Goal: Transaction & Acquisition: Purchase product/service

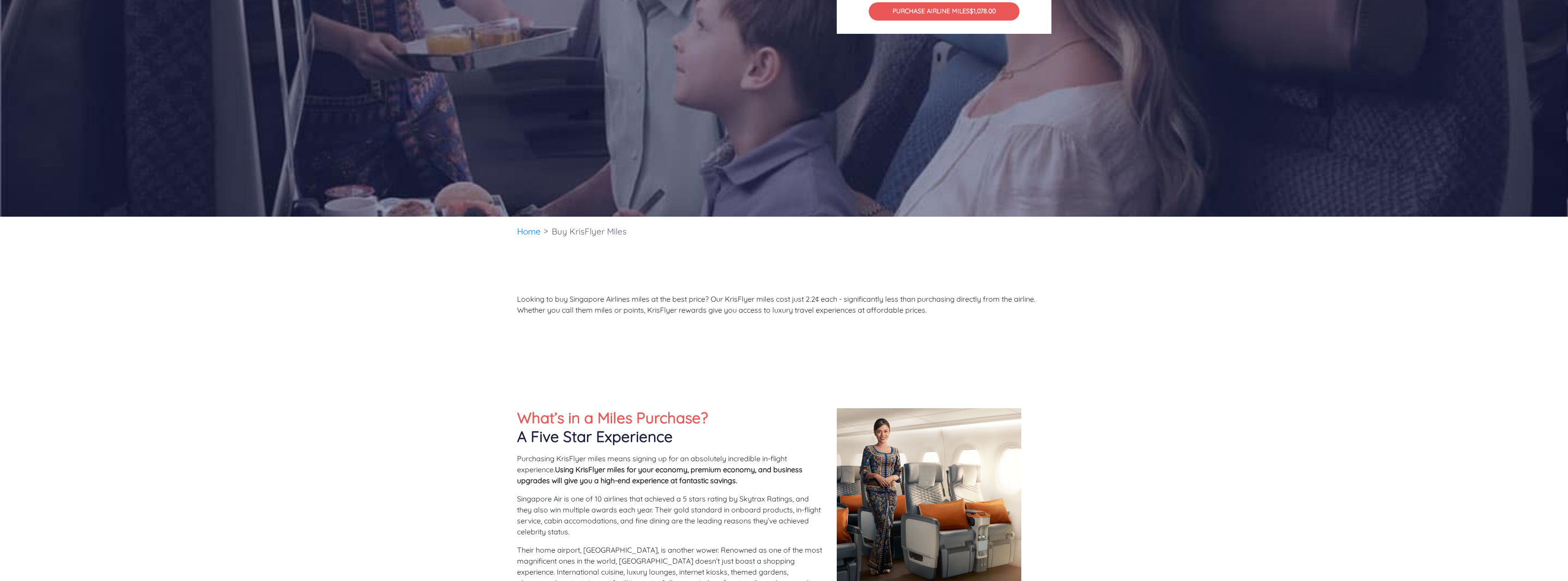
scroll to position [228, 0]
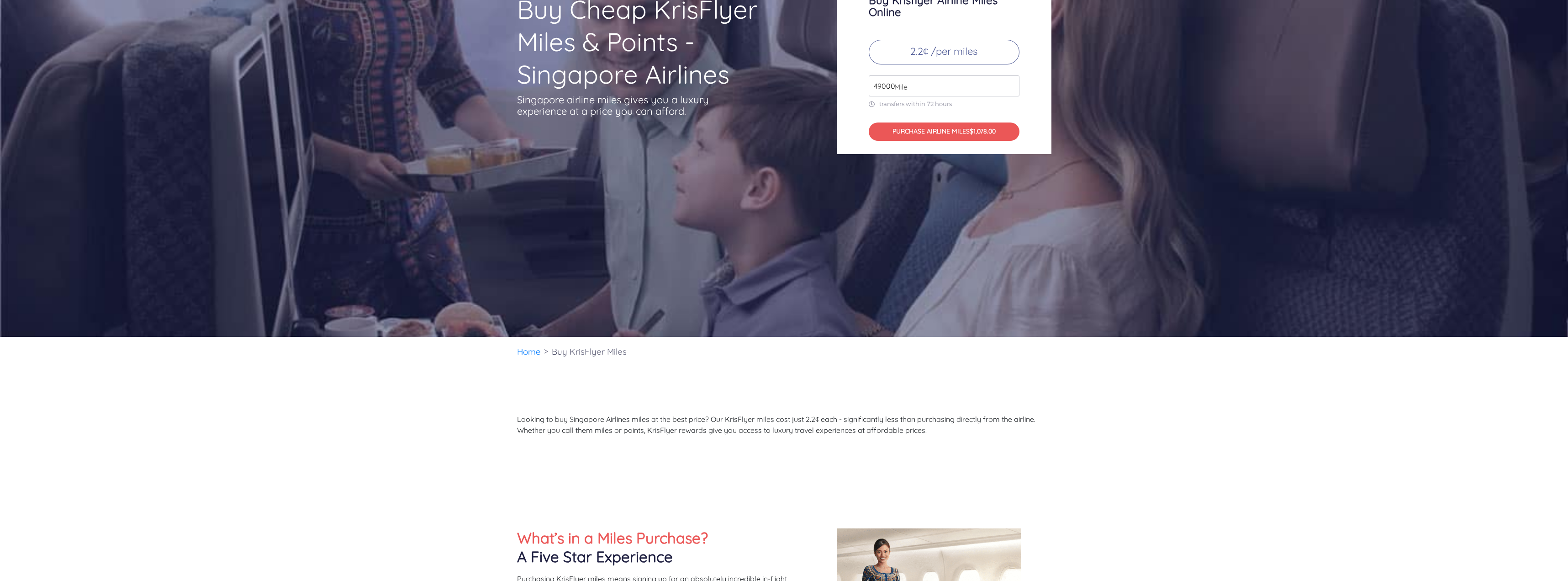
click at [934, 56] on p "2.2¢ /per miles" at bounding box center [943, 52] width 151 height 24
click at [911, 78] on input "49000" at bounding box center [943, 86] width 151 height 21
drag, startPoint x: 910, startPoint y: 87, endPoint x: 871, endPoint y: 90, distance: 39.1
click at [871, 90] on input "49000" at bounding box center [943, 86] width 151 height 21
type input "33000"
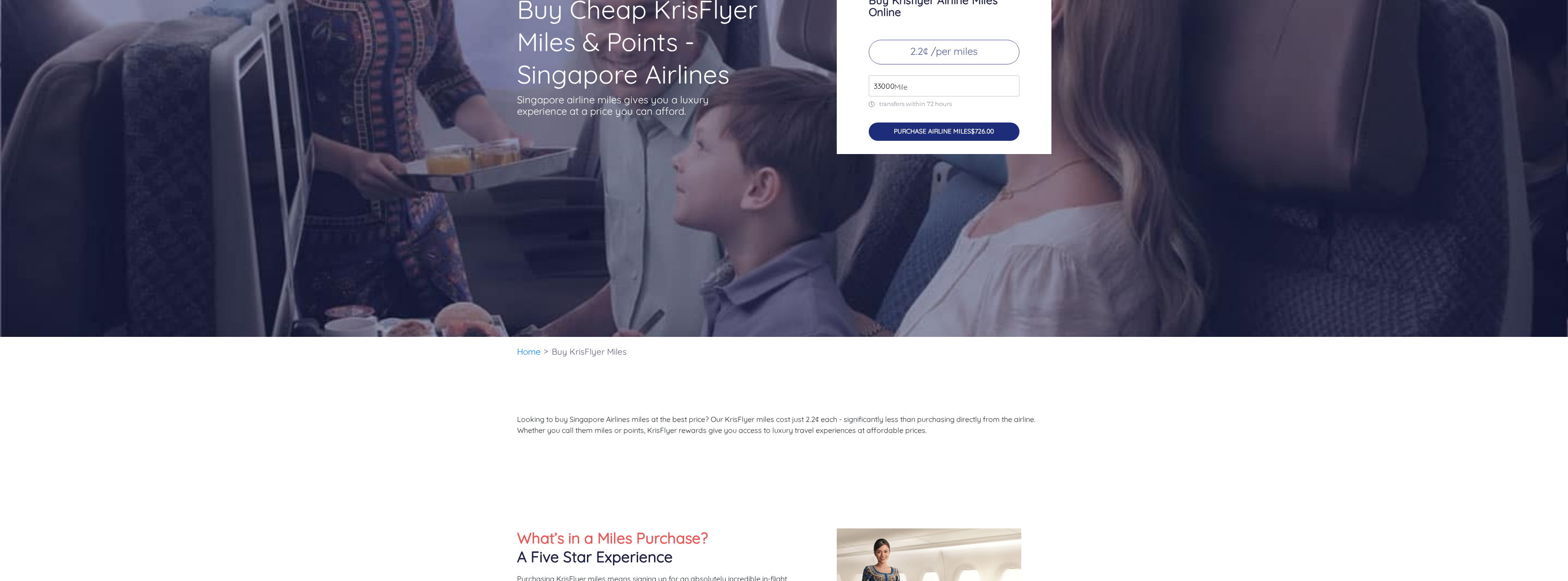
click at [917, 132] on button "PURCHASE AIRLINE MILES $726.00" at bounding box center [943, 132] width 151 height 19
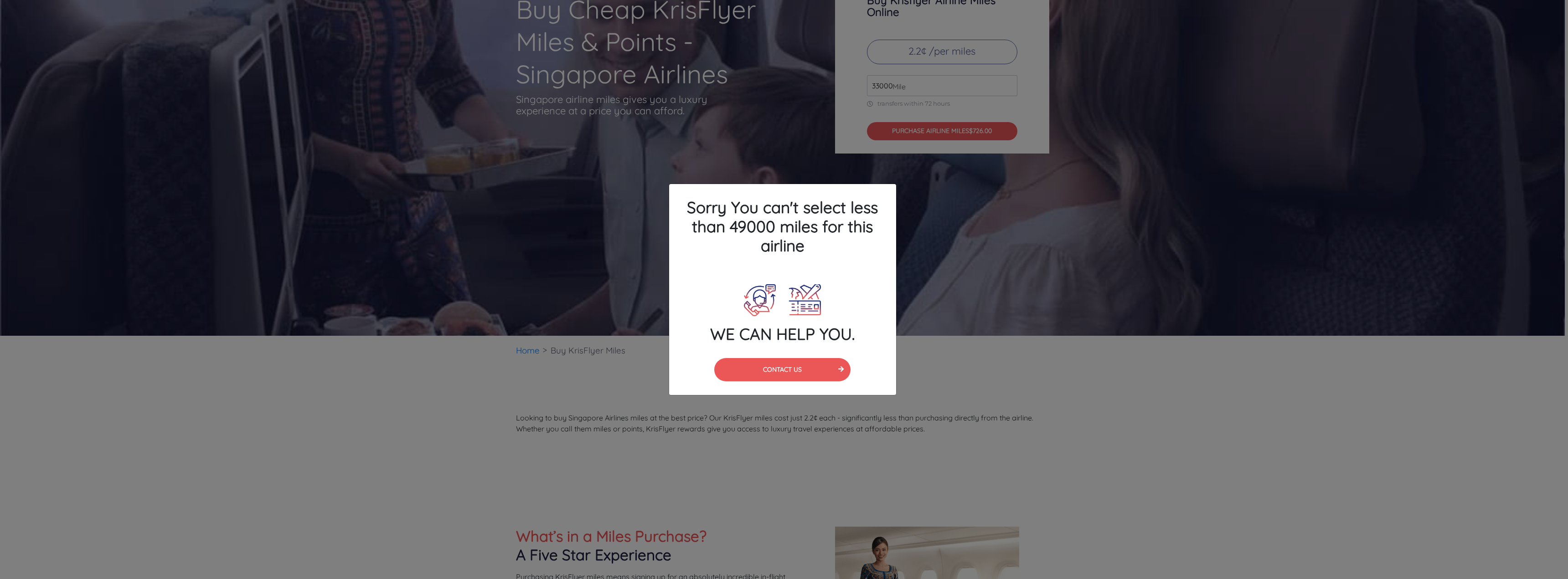
click at [959, 411] on div "Sorry You can't select less than 49000 miles for this airline WE CAN HELP YOU. …" at bounding box center [784, 290] width 1568 height 579
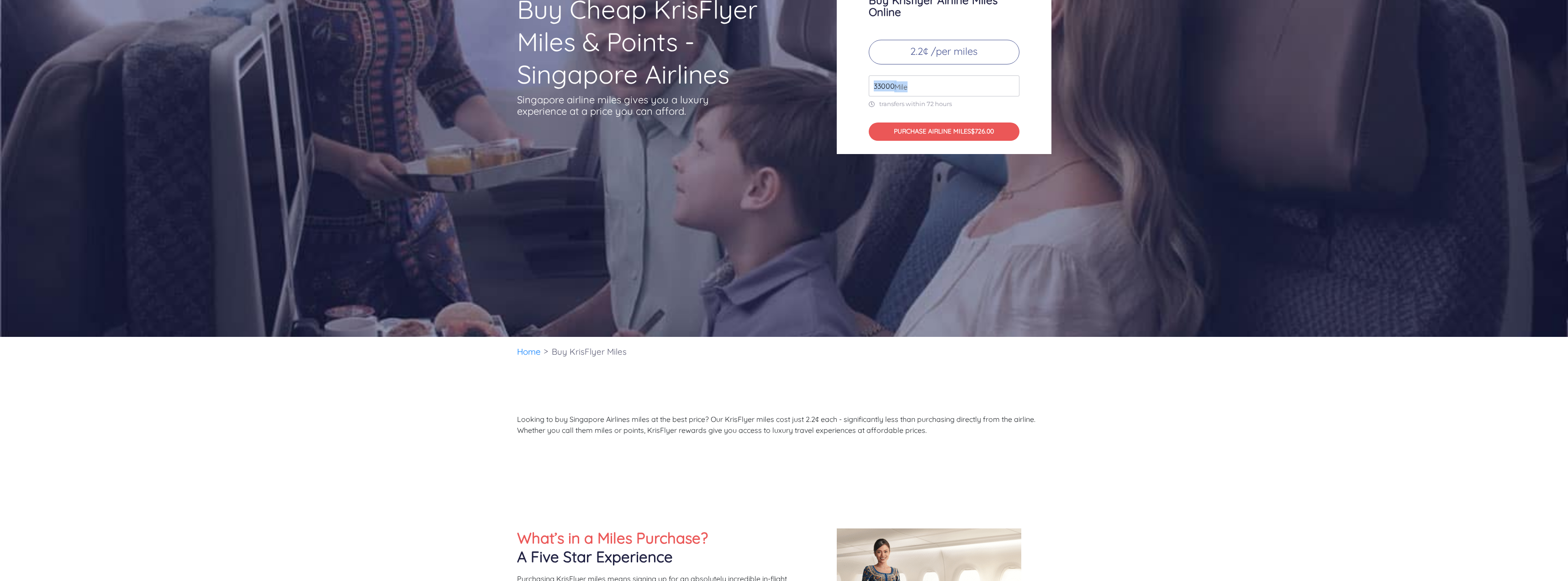
drag, startPoint x: 906, startPoint y: 84, endPoint x: 848, endPoint y: 88, distance: 58.1
click at [848, 88] on div "Buy Krisflyer Airline Miles Online 2.2¢ /per miles 33000 Mile transfers within …" at bounding box center [944, 63] width 215 height 183
click at [893, 88] on span "Mile" at bounding box center [898, 87] width 18 height 11
click at [893, 85] on span "Mile" at bounding box center [898, 87] width 18 height 11
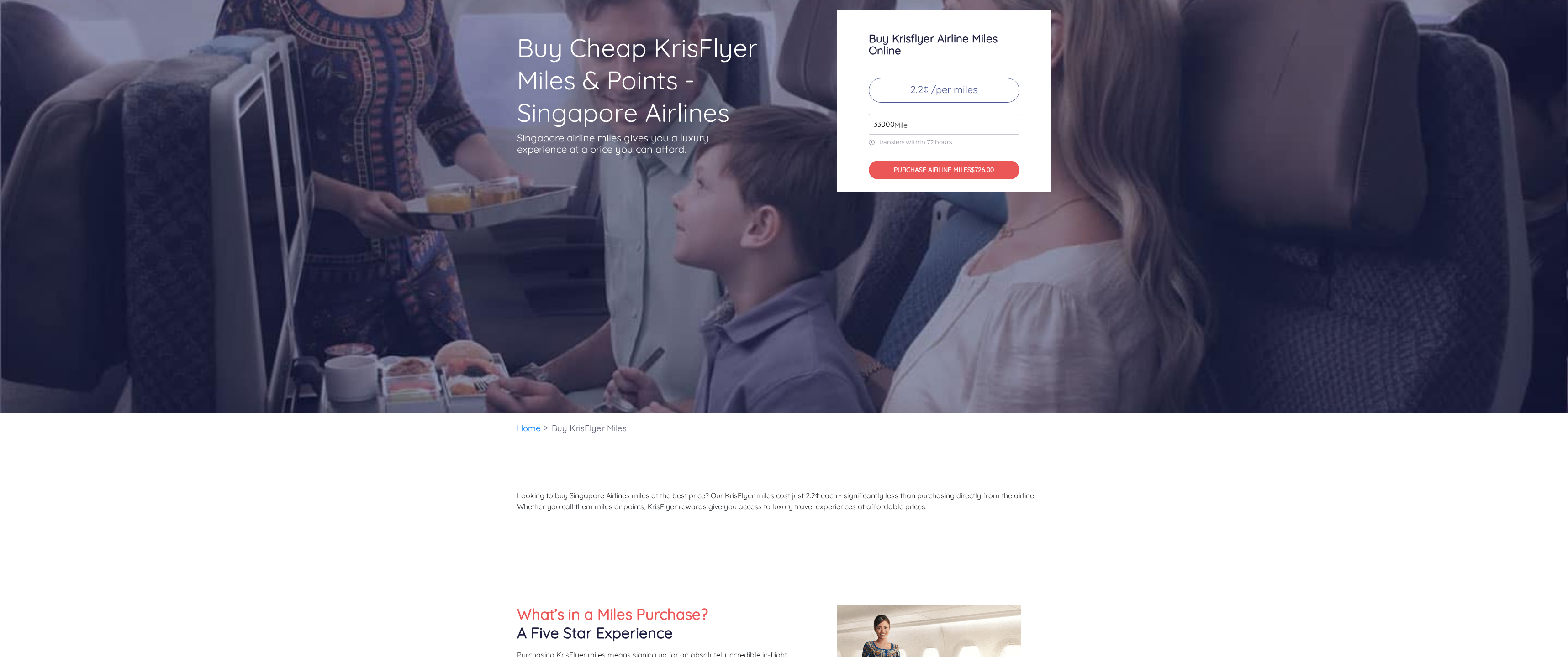
click at [895, 136] on div "Buy Krisflyer Airline Miles Online 2.2¢ /per miles 33000 Mile transfers within …" at bounding box center [944, 101] width 215 height 183
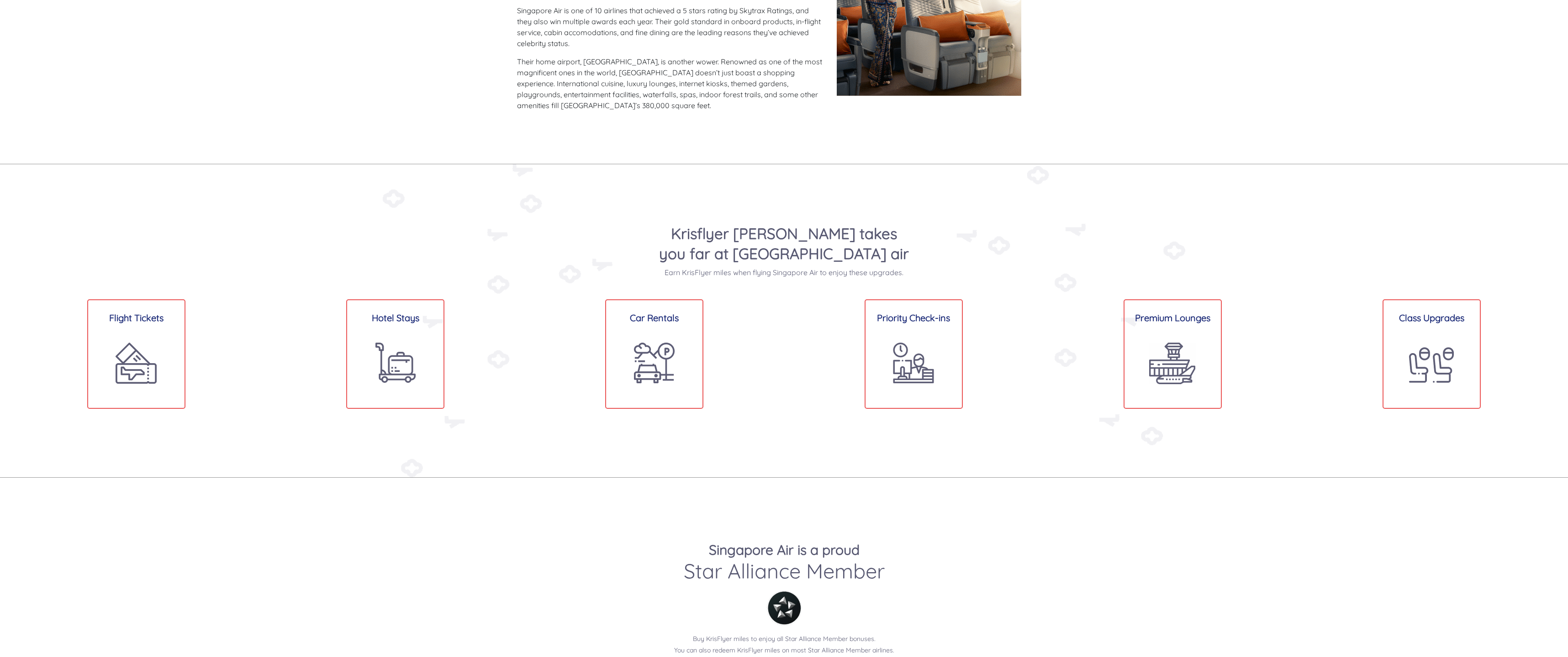
click at [734, 186] on div "Krisflyer [PERSON_NAME] takes you far at [GEOGRAPHIC_DATA] air Earn KrisFlyer m…" at bounding box center [784, 321] width 1568 height 313
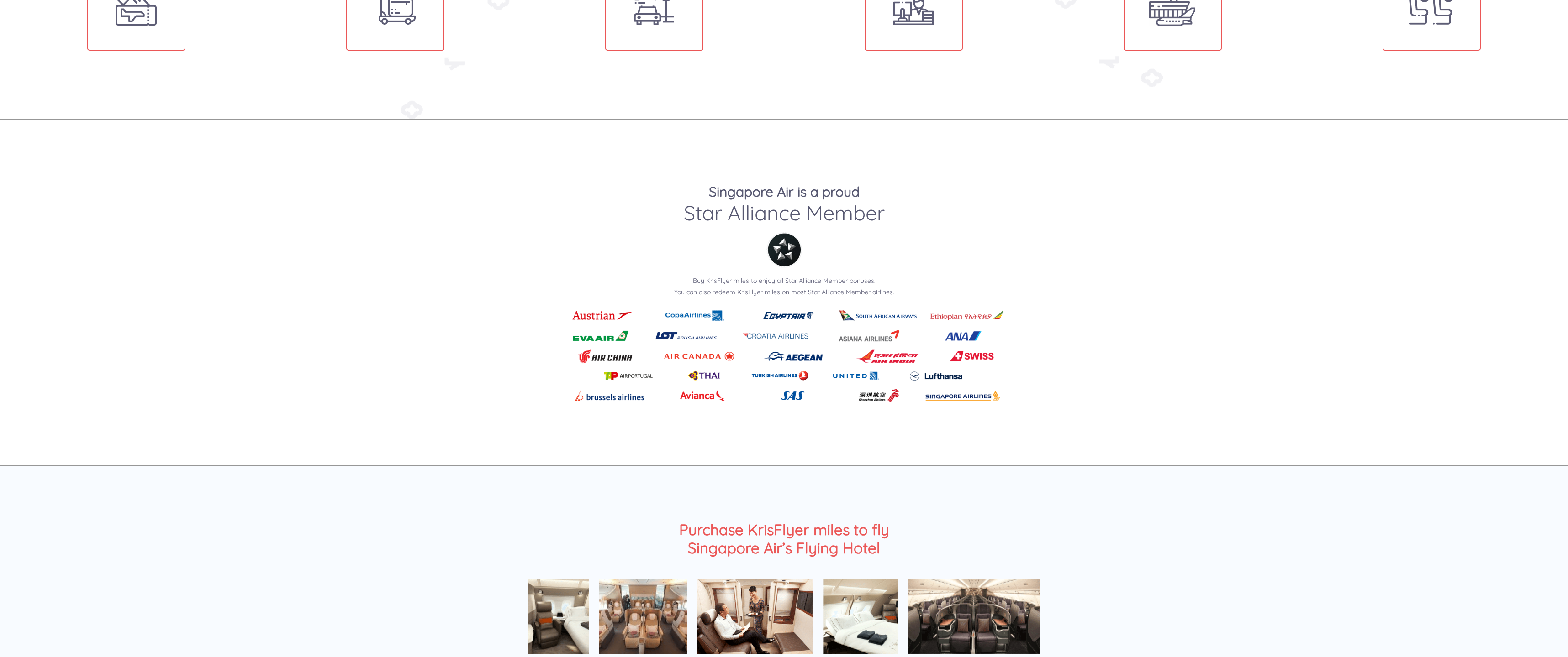
scroll to position [1278, 0]
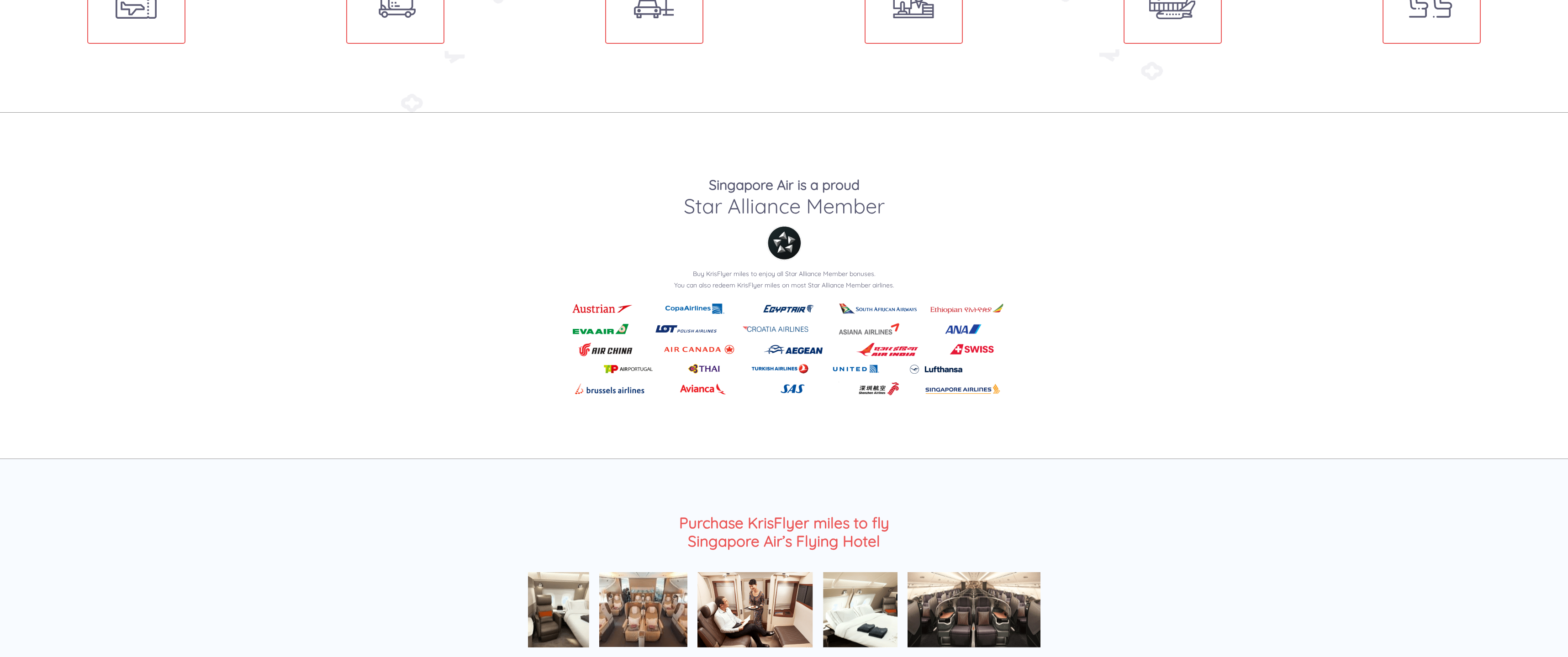
click at [1051, 179] on div "Singapore Air is a proud Star Alliance Member Buy KrisFlyer miles to enjoy all …" at bounding box center [784, 288] width 548 height 222
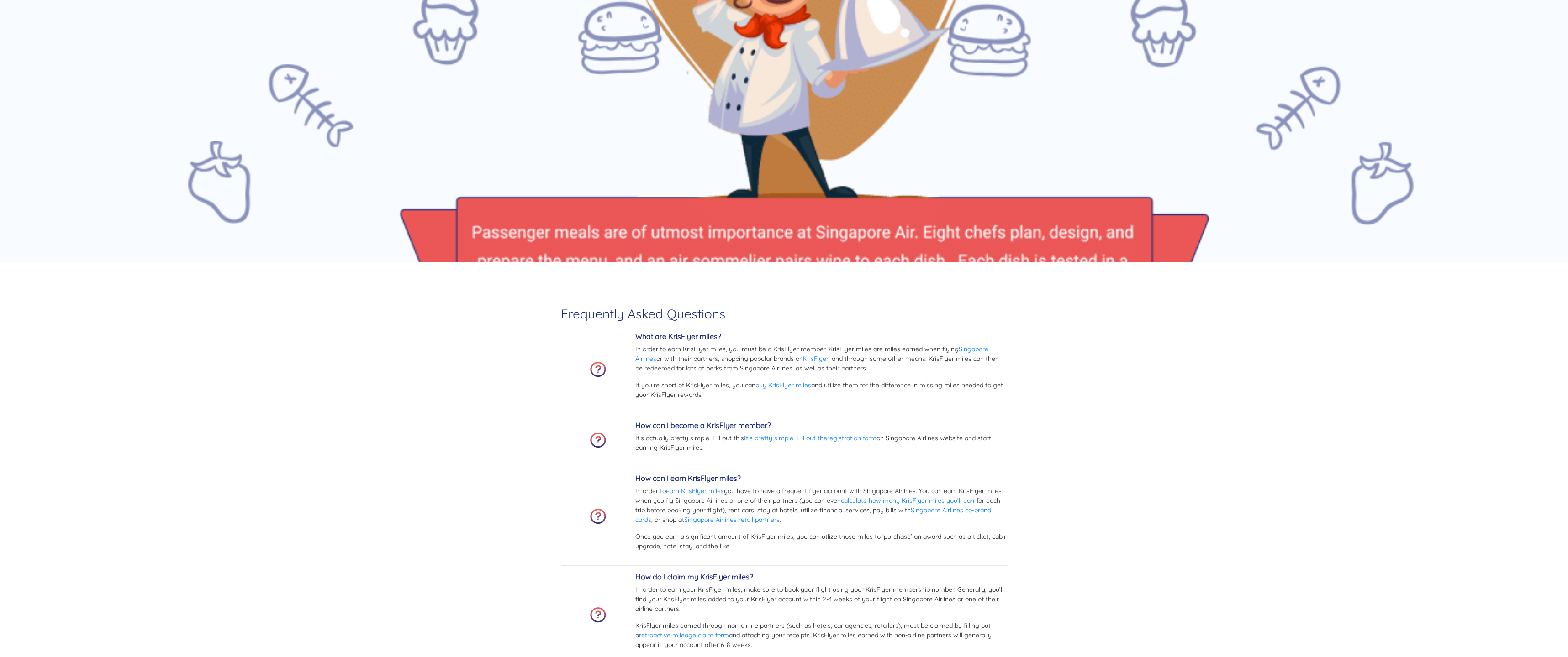
scroll to position [2830, 0]
